Goal: Find specific page/section: Find specific page/section

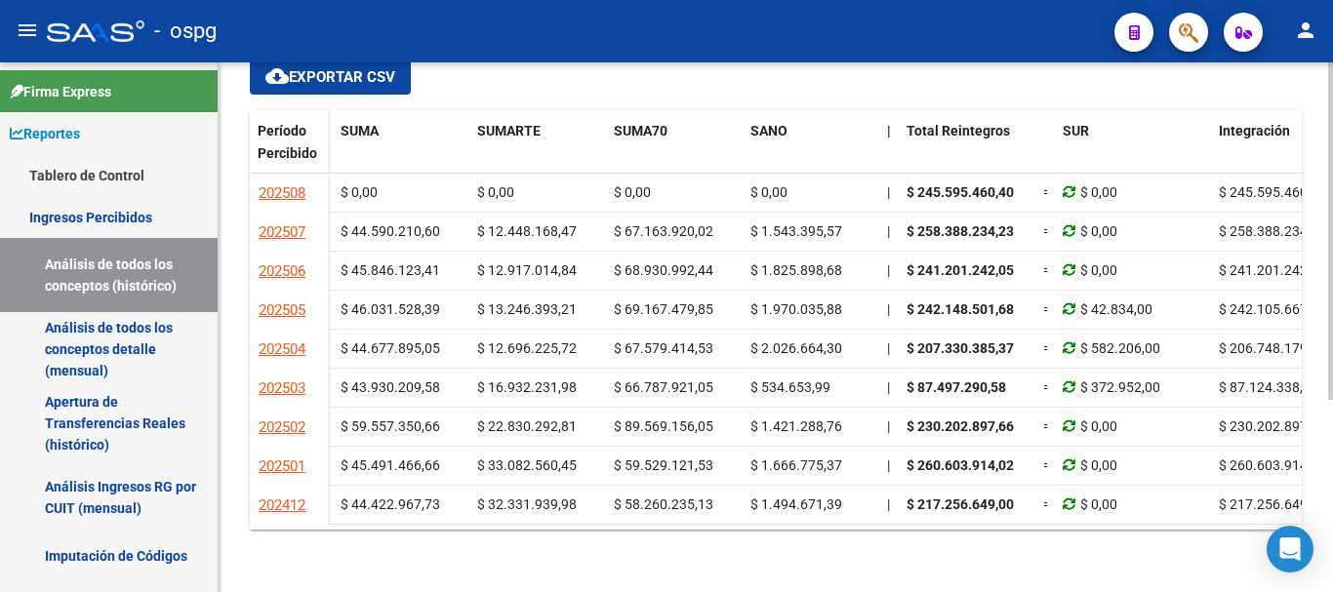
scroll to position [0, 1709]
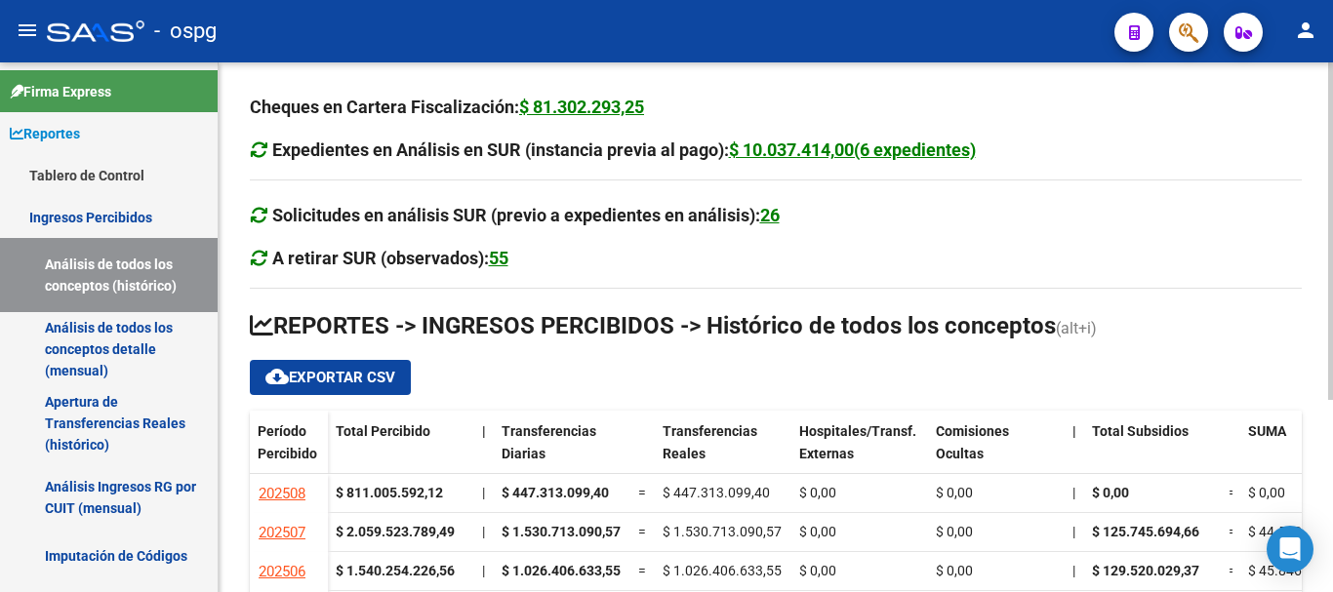
click at [536, 109] on div "$ 81.302.293,25" at bounding box center [581, 107] width 125 height 27
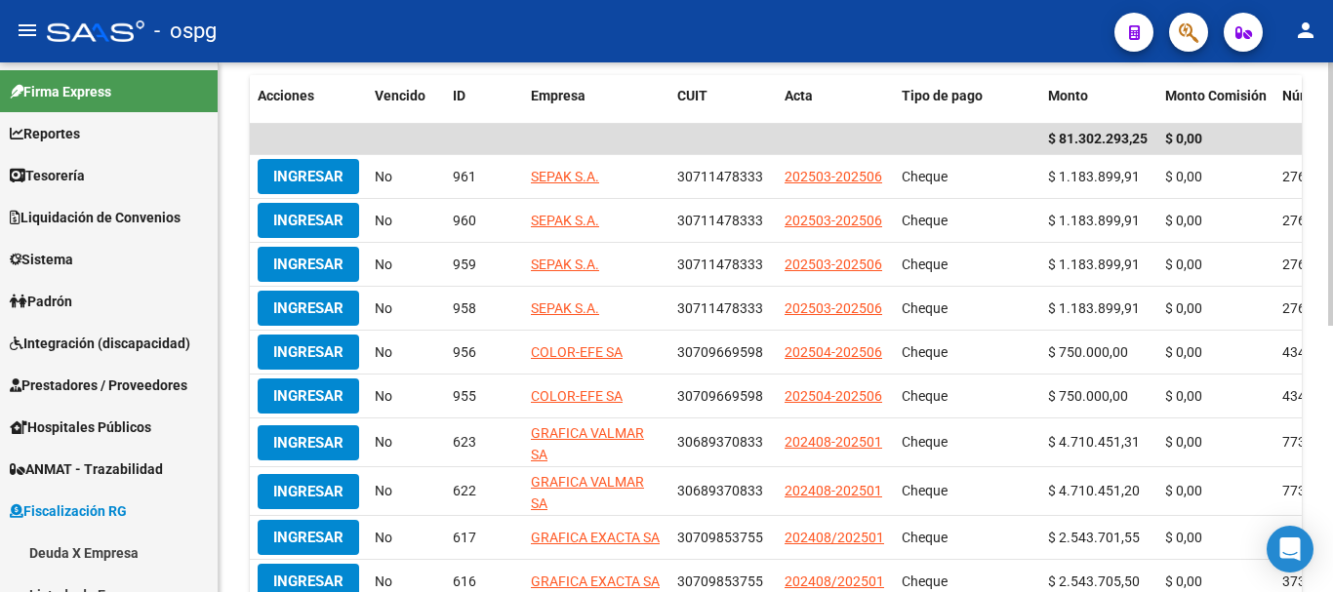
scroll to position [293, 0]
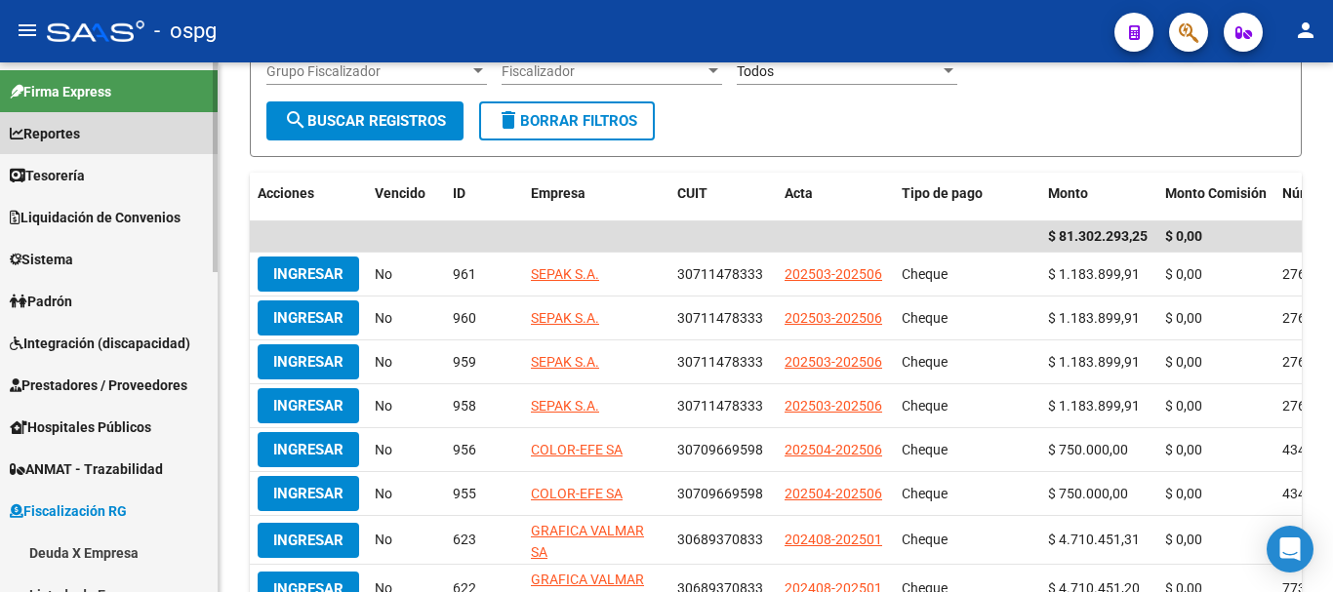
click at [41, 136] on span "Reportes" at bounding box center [45, 133] width 70 height 21
click at [64, 134] on span "Reportes" at bounding box center [45, 133] width 70 height 21
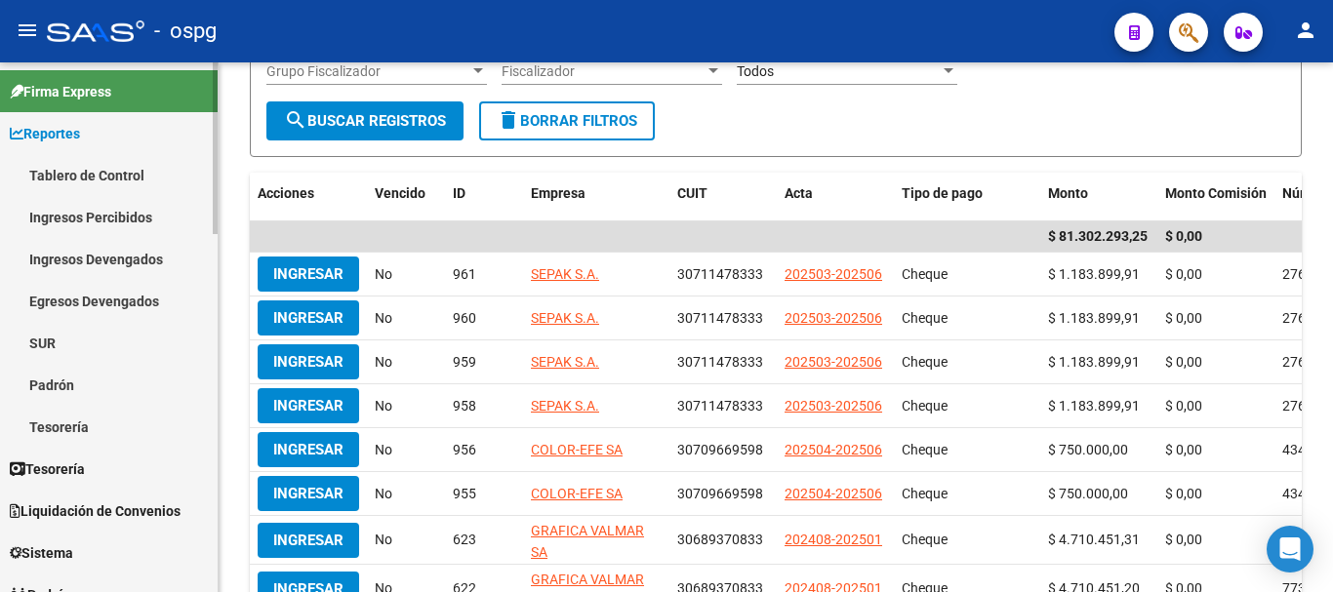
click at [80, 216] on link "Ingresos Percibidos" at bounding box center [109, 217] width 218 height 42
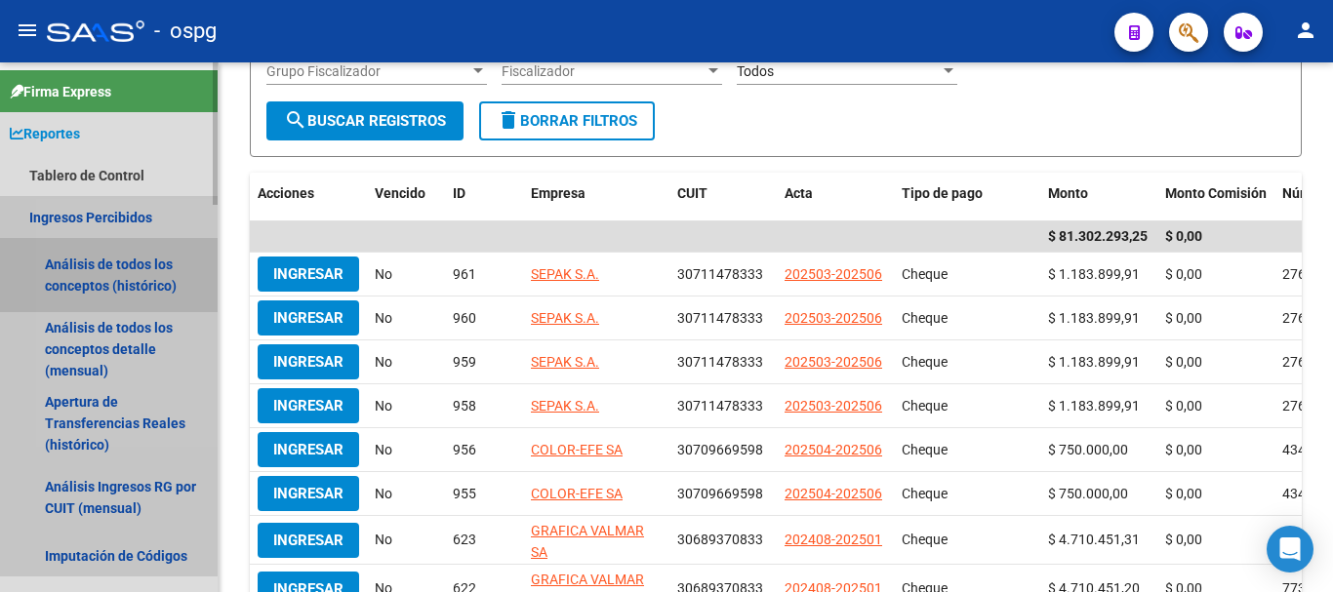
click at [110, 273] on link "Análisis de todos los conceptos (histórico)" at bounding box center [109, 275] width 218 height 74
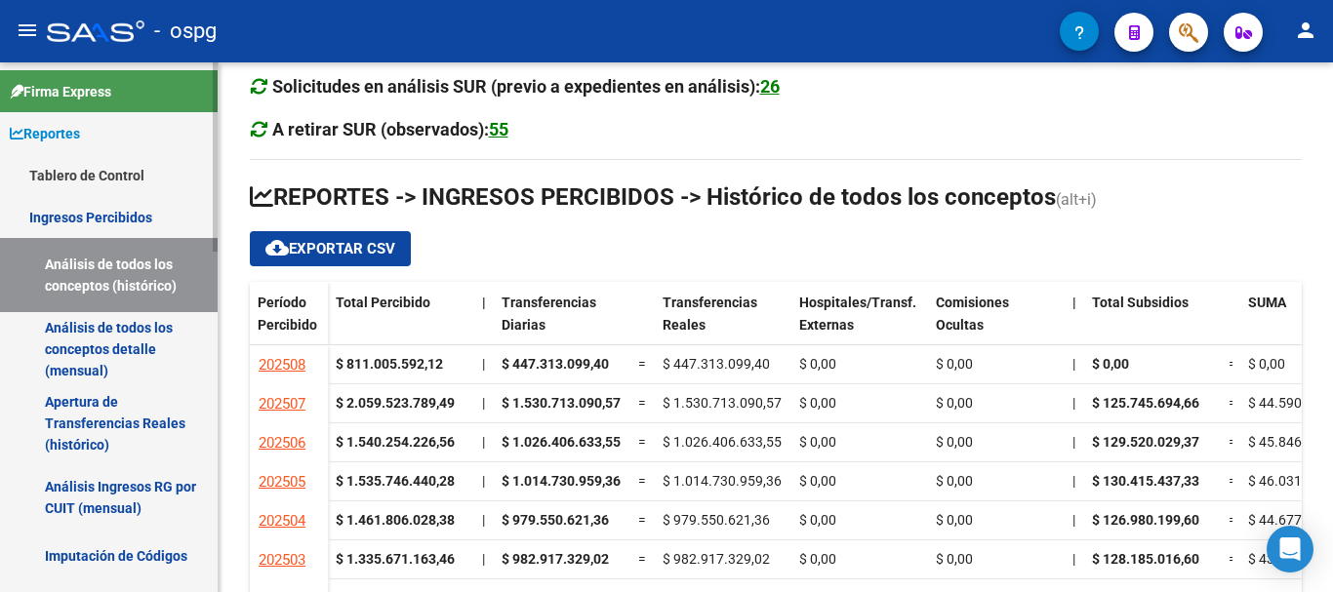
scroll to position [293, 0]
